Goal: Task Accomplishment & Management: Use online tool/utility

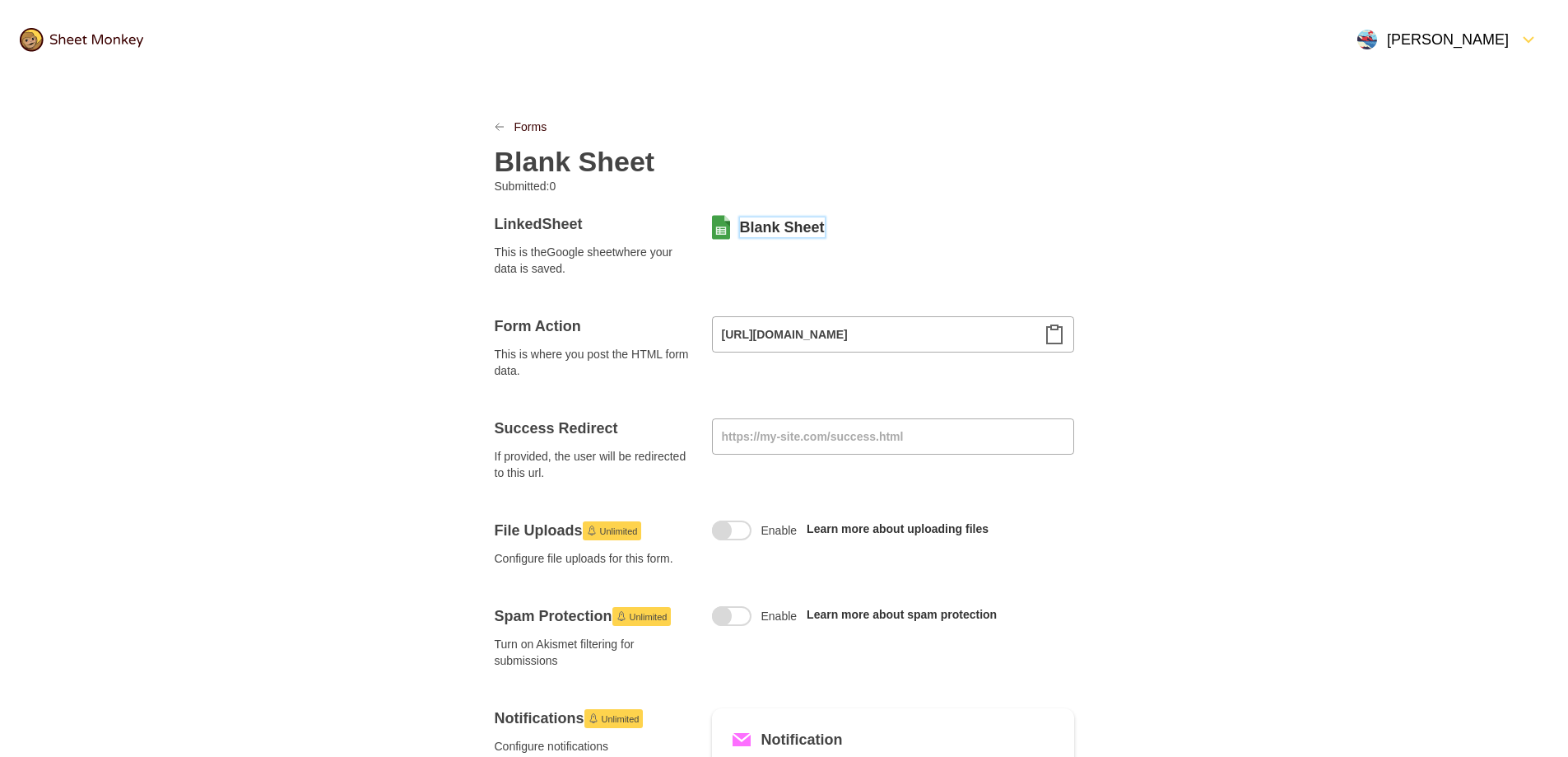
scroll to position [14, 0]
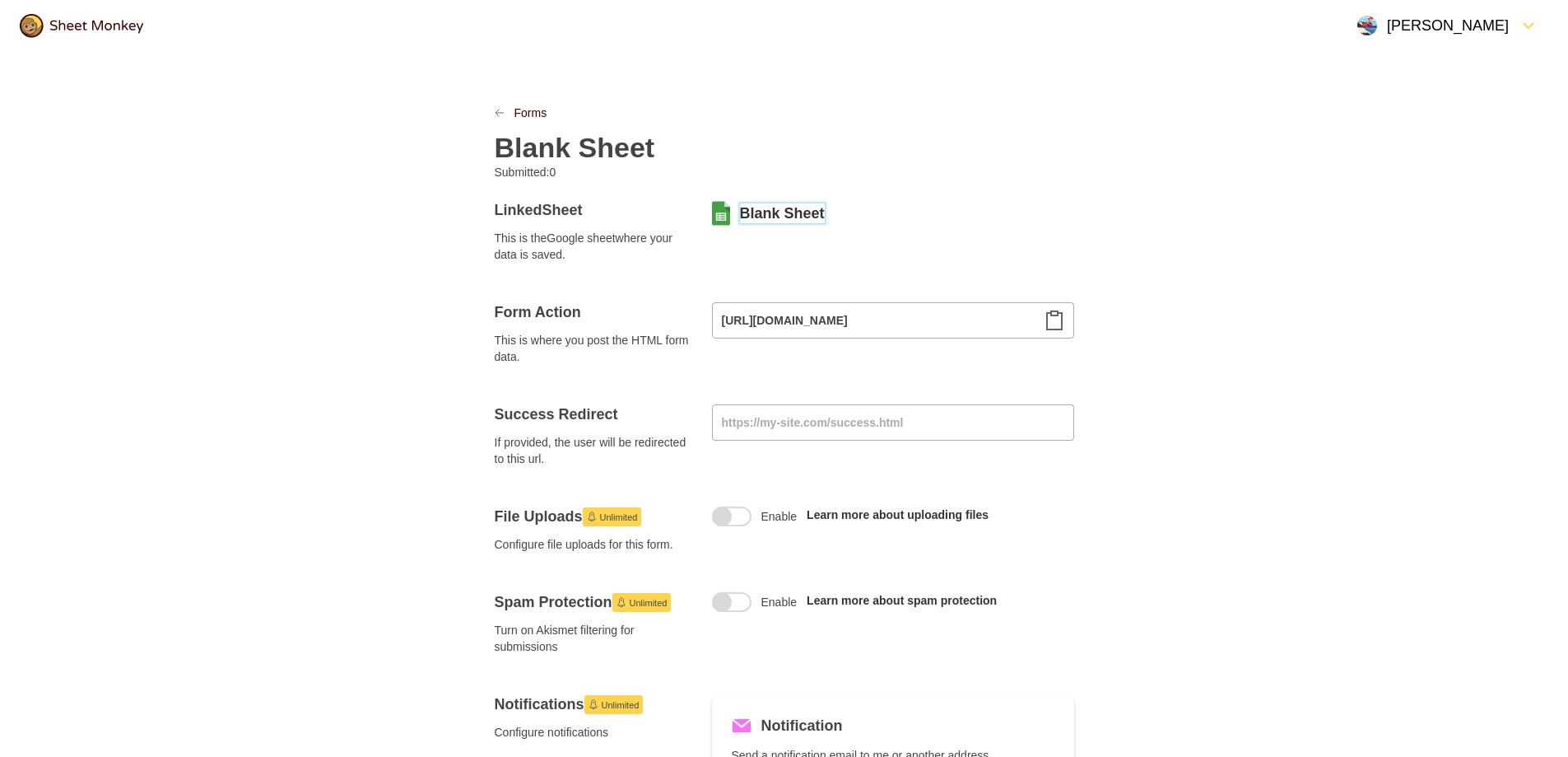
click at [1062, 323] on icon "Clipboard" at bounding box center [1055, 321] width 15 height 19
click at [511, 115] on div at bounding box center [509, 113] width 10 height 17
click at [499, 109] on icon "LinkPrevious" at bounding box center [500, 113] width 8 height 8
click at [531, 112] on link "Forms" at bounding box center [530, 113] width 33 height 17
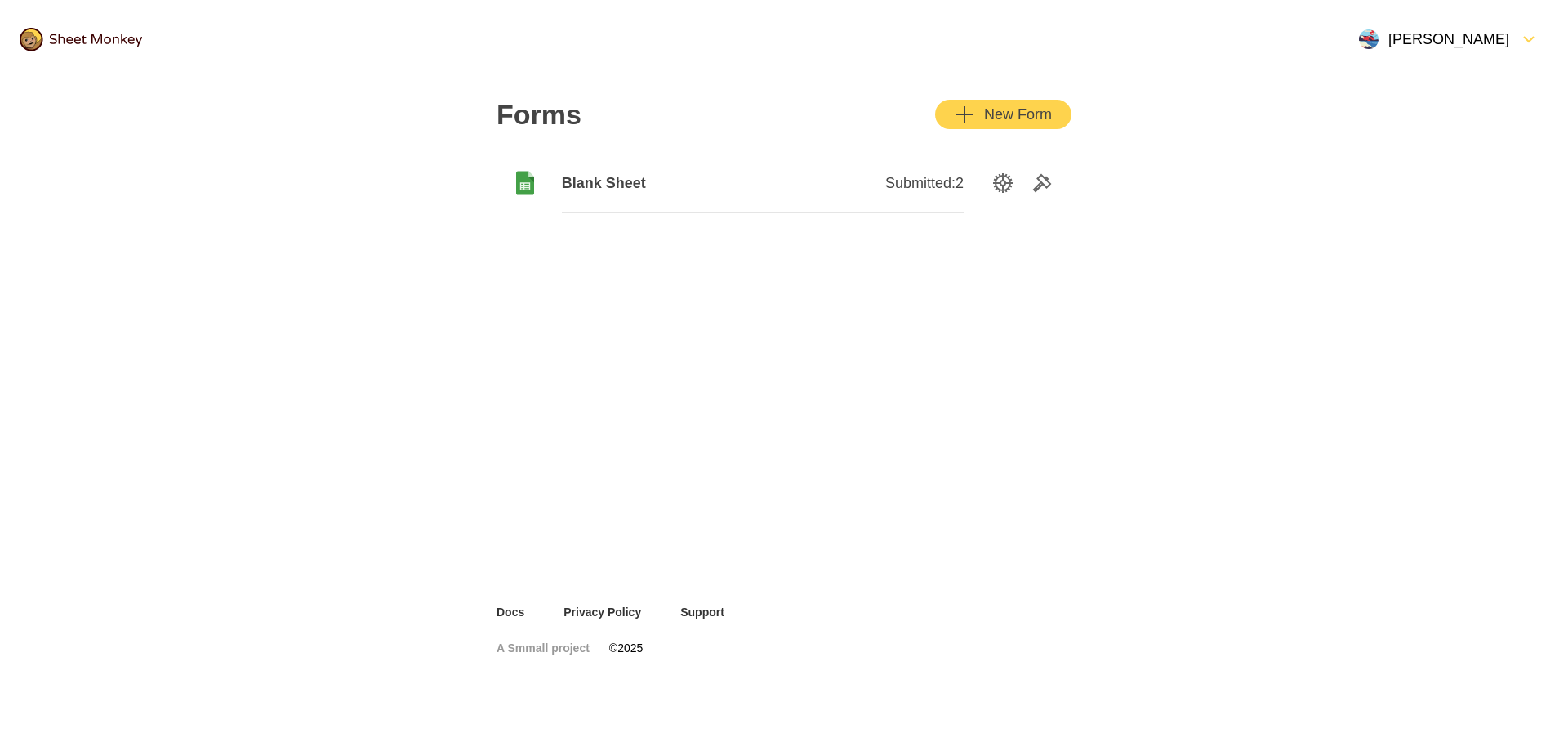
click at [1004, 109] on div "New Form" at bounding box center [1003, 114] width 97 height 19
click at [957, 114] on icon "Add" at bounding box center [964, 114] width 17 height 17
click at [1000, 190] on icon "SettingsOption" at bounding box center [1002, 182] width 19 height 19
